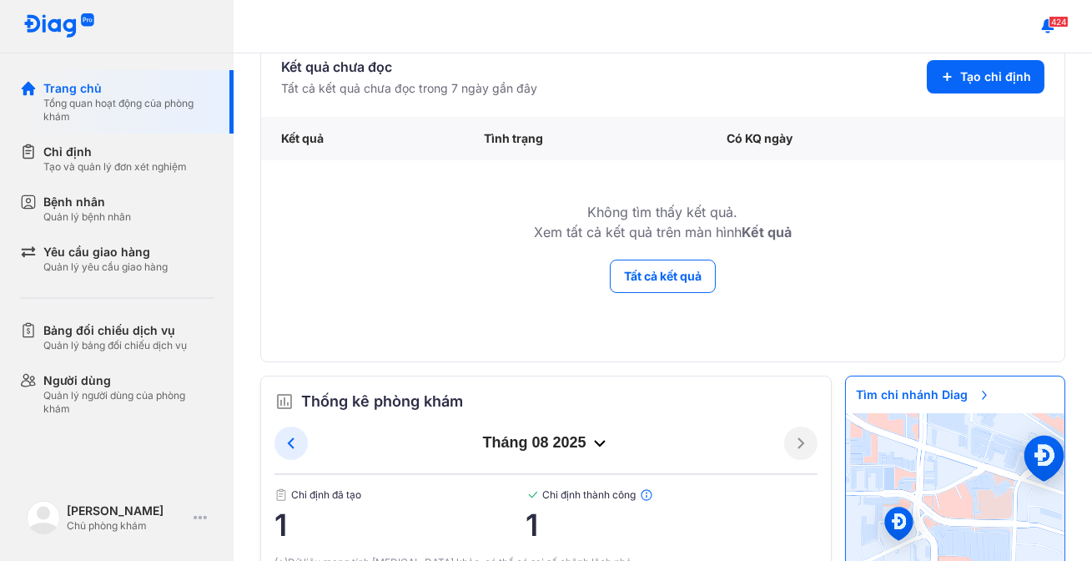
scroll to position [139, 0]
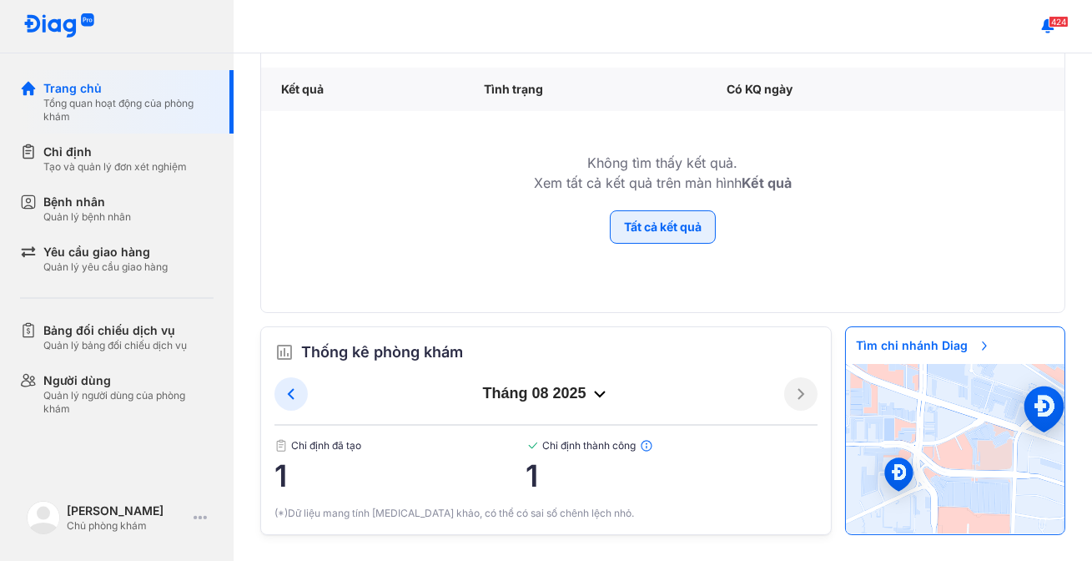
click at [663, 236] on button "Tất cả kết quả" at bounding box center [663, 226] width 106 height 33
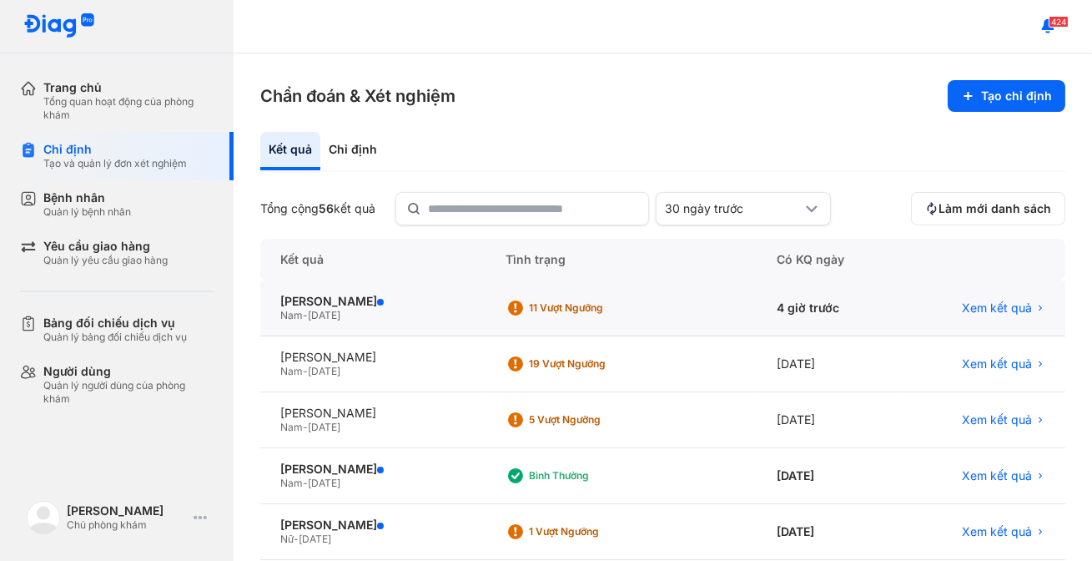
click at [405, 314] on div "Nam - 01/01/2024" at bounding box center [372, 315] width 185 height 13
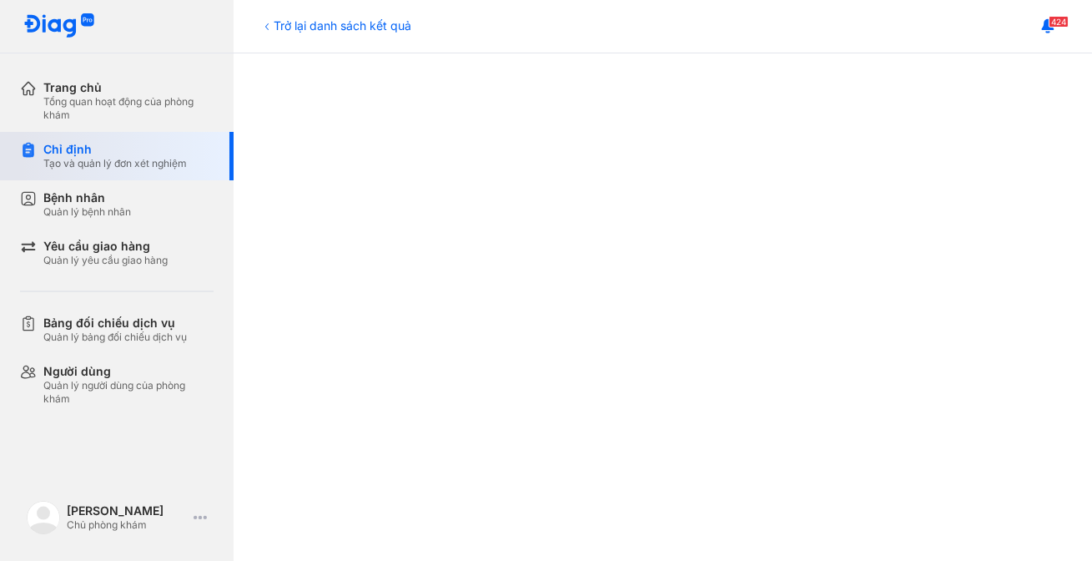
scroll to position [379, 0]
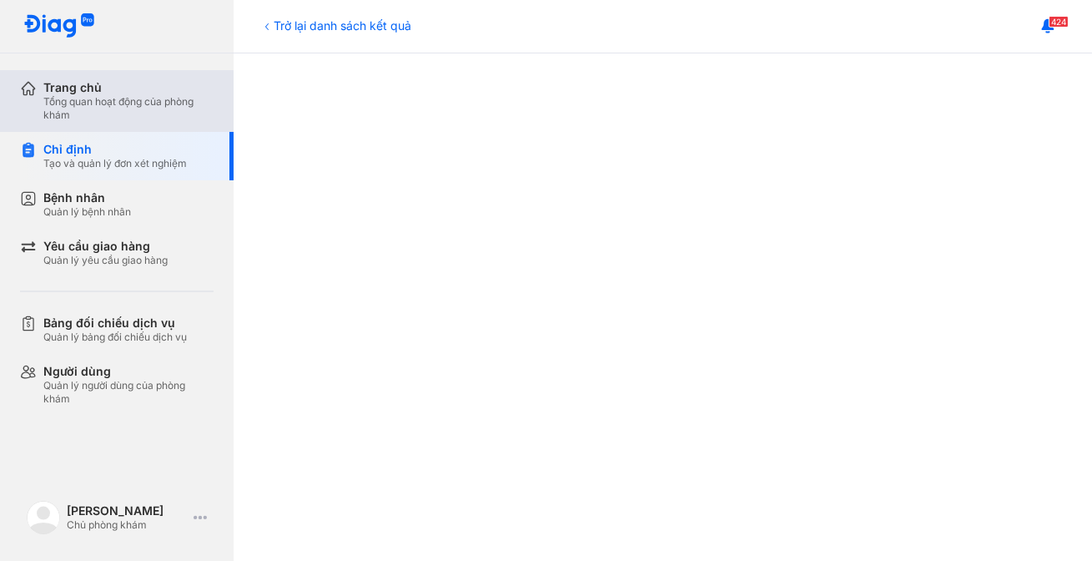
click at [123, 108] on div "Tổng quan hoạt động của phòng khám" at bounding box center [128, 108] width 170 height 27
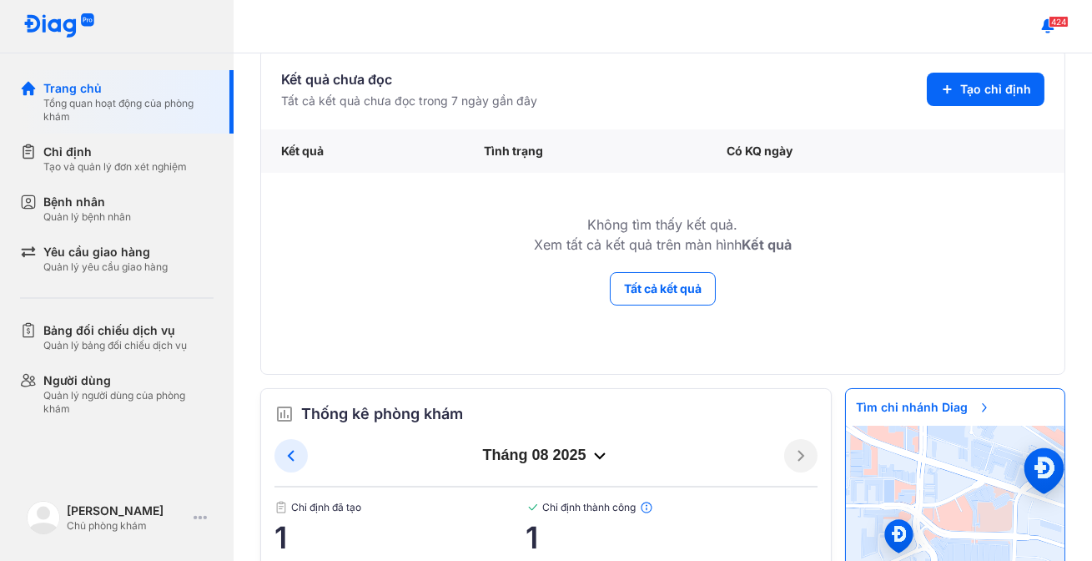
scroll to position [139, 0]
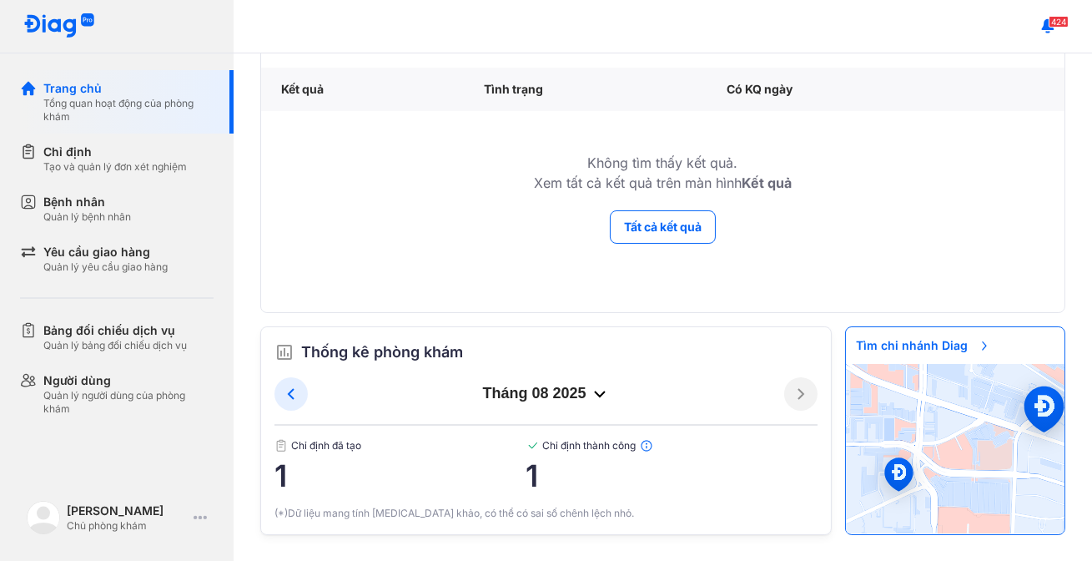
click at [578, 459] on span "1" at bounding box center [673, 475] width 292 height 33
click at [300, 392] on icon at bounding box center [291, 394] width 20 height 20
click at [299, 400] on icon at bounding box center [291, 394] width 20 height 20
click at [285, 380] on button at bounding box center [291, 393] width 33 height 33
click at [793, 382] on button at bounding box center [800, 393] width 33 height 33
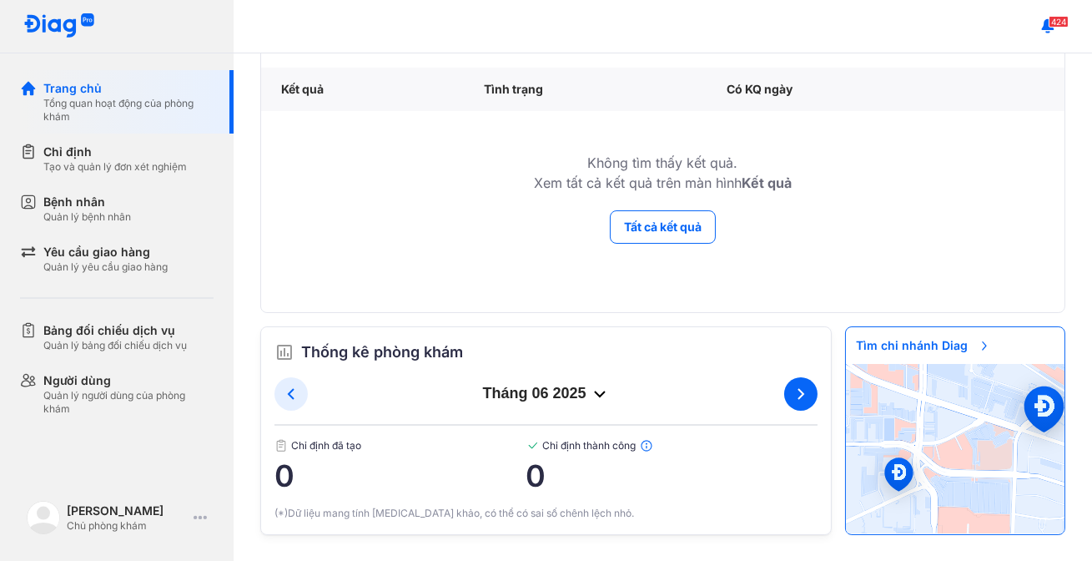
click at [791, 385] on icon at bounding box center [801, 394] width 20 height 20
